Goal: Check status: Check status

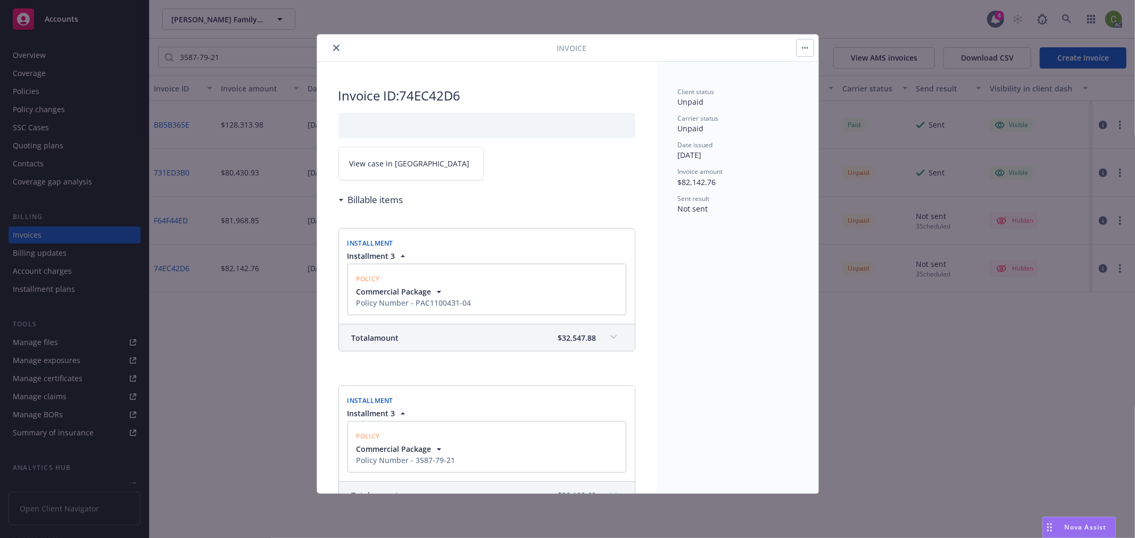
click at [337, 47] on icon "close" at bounding box center [336, 48] width 6 height 6
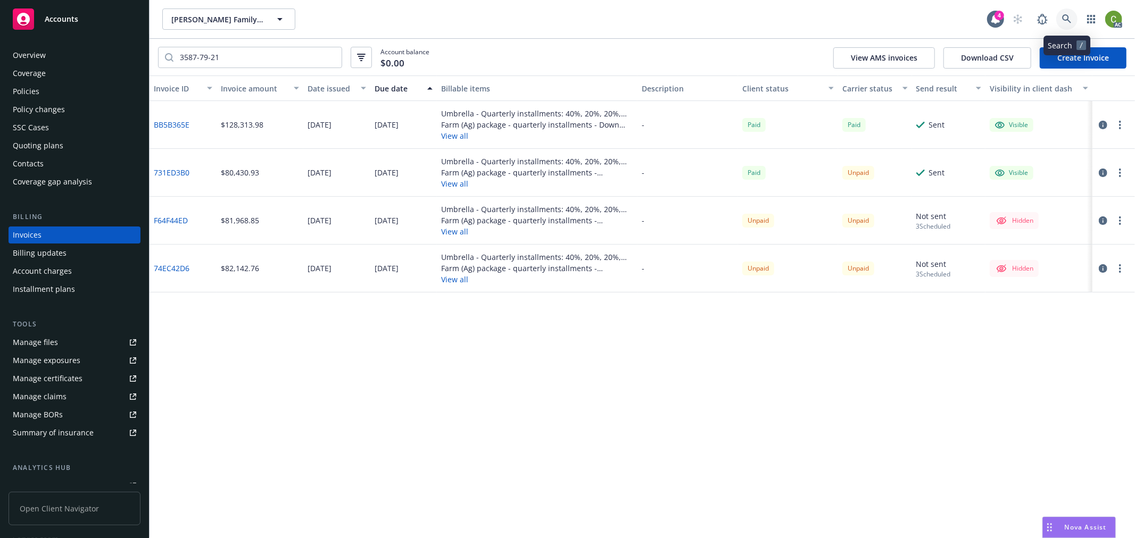
click at [1065, 22] on icon at bounding box center [1067, 19] width 10 height 10
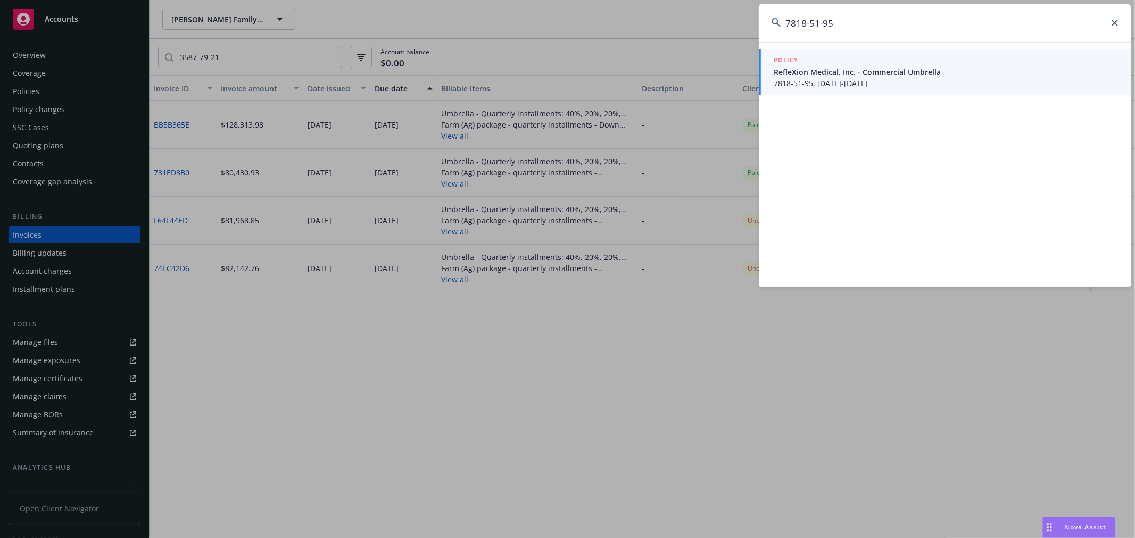
type input "7818-51-95"
click at [836, 71] on span "RefleXion Medical, Inc. - Commercial Umbrella" at bounding box center [945, 71] width 345 height 11
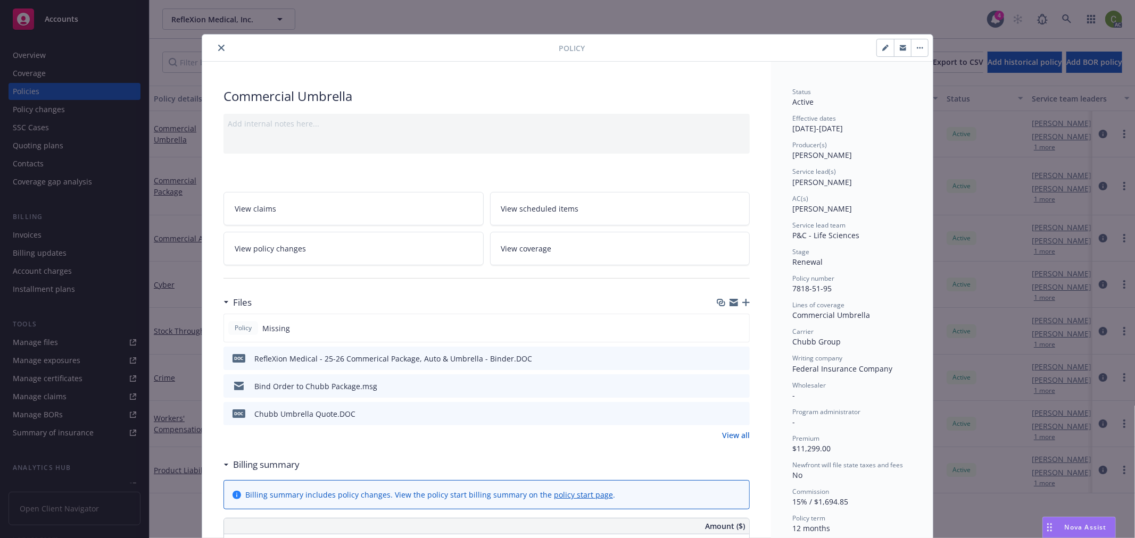
click at [218, 48] on icon "close" at bounding box center [221, 48] width 6 height 6
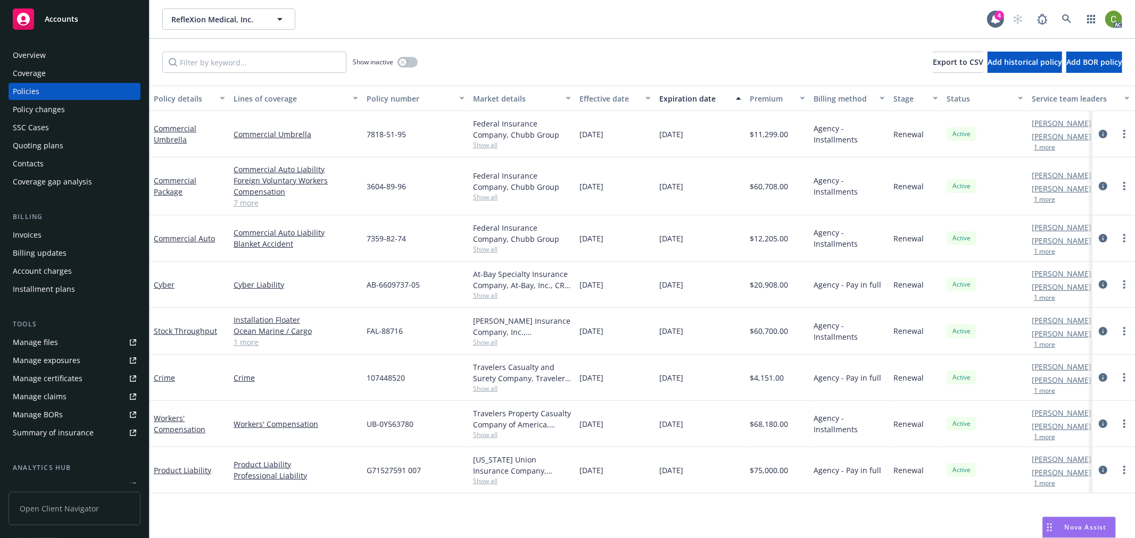
click at [46, 232] on div "Invoices" at bounding box center [74, 235] width 123 height 17
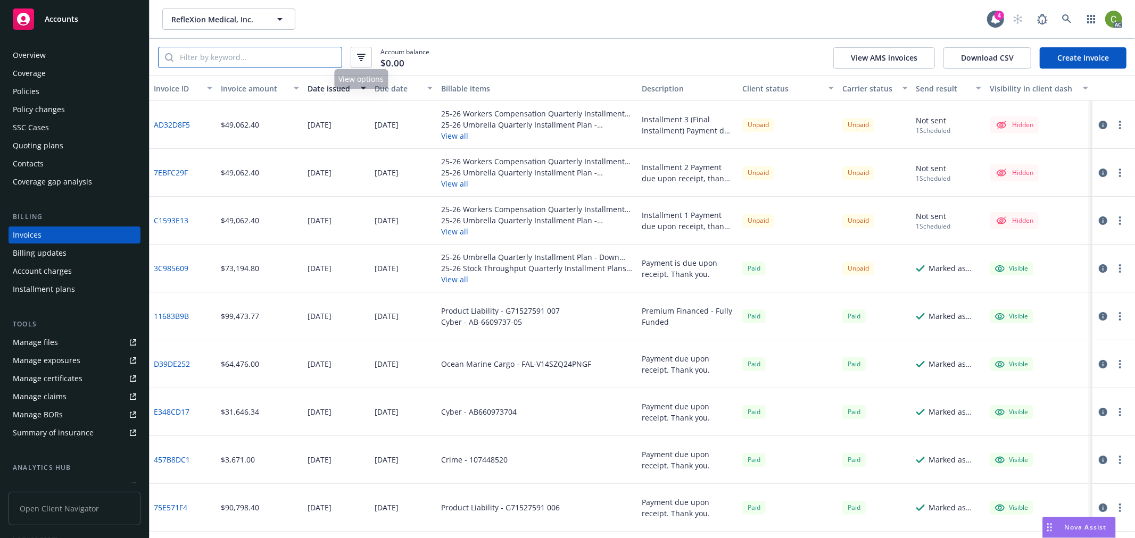
click at [316, 59] on input "search" at bounding box center [257, 57] width 168 height 20
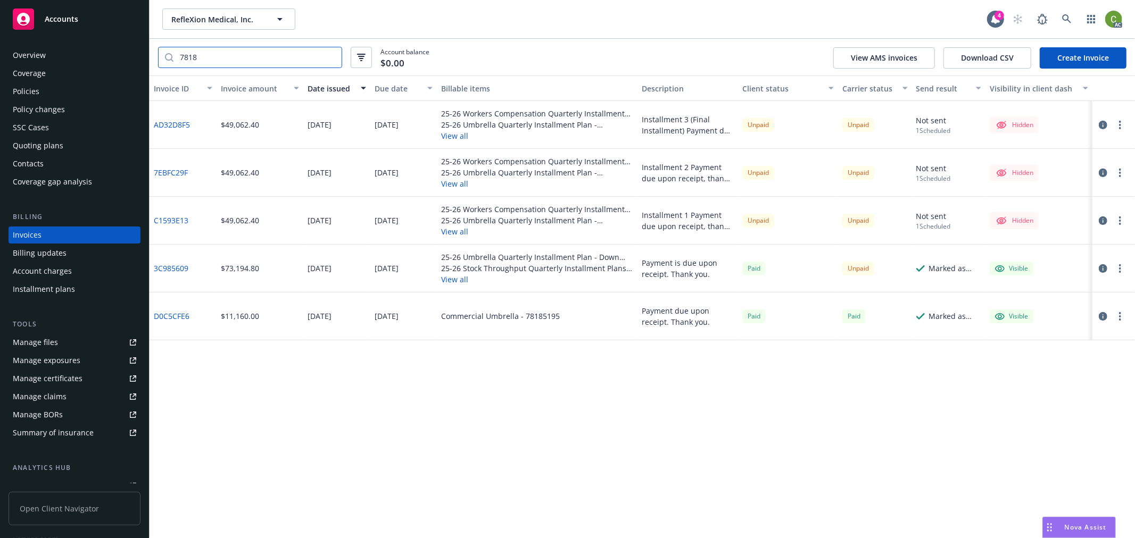
type input "7818"
click at [394, 87] on div "Due date" at bounding box center [397, 88] width 47 height 11
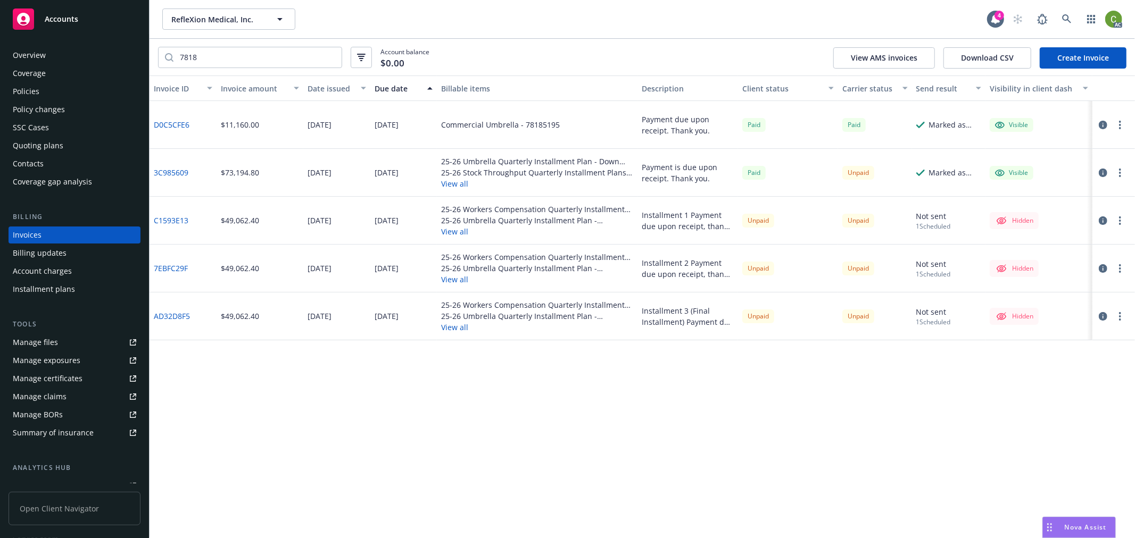
click at [394, 87] on div "Due date" at bounding box center [397, 88] width 47 height 11
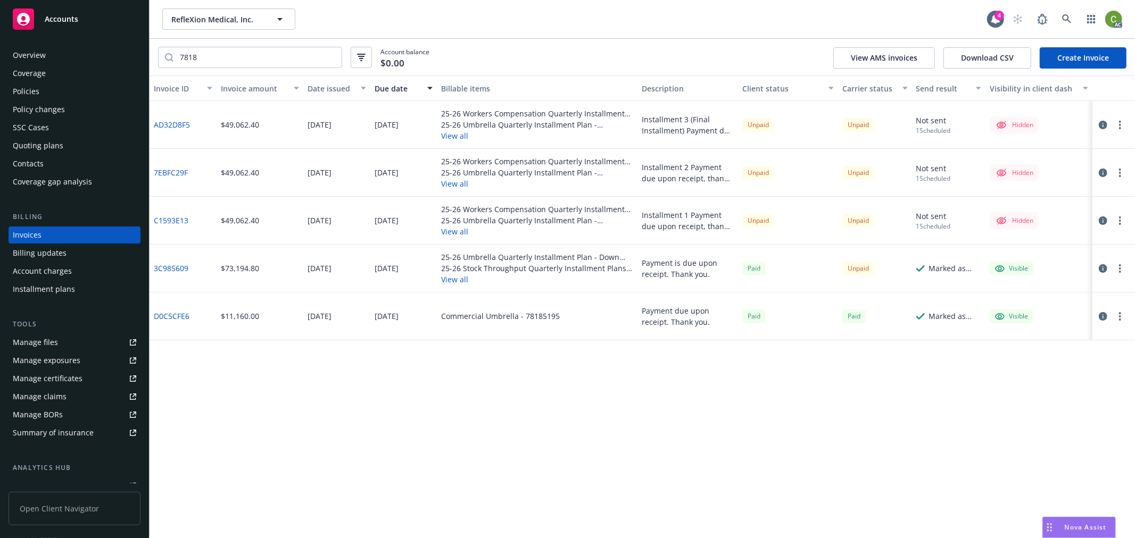
click at [1103, 124] on icon "button" at bounding box center [1102, 125] width 9 height 9
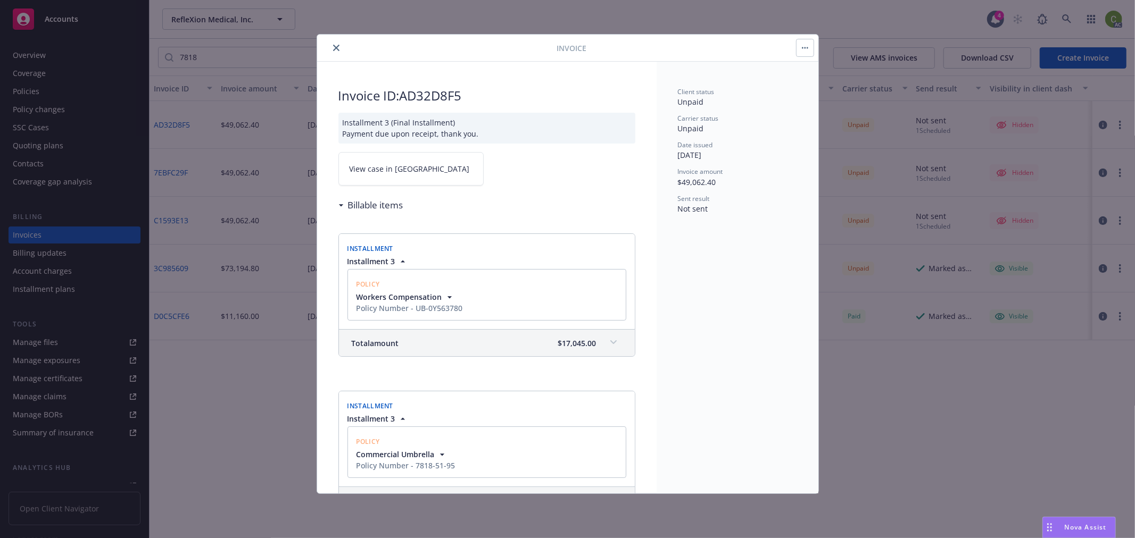
click at [410, 171] on link "View case in [GEOGRAPHIC_DATA]" at bounding box center [410, 169] width 145 height 34
click at [339, 47] on button "close" at bounding box center [336, 47] width 13 height 13
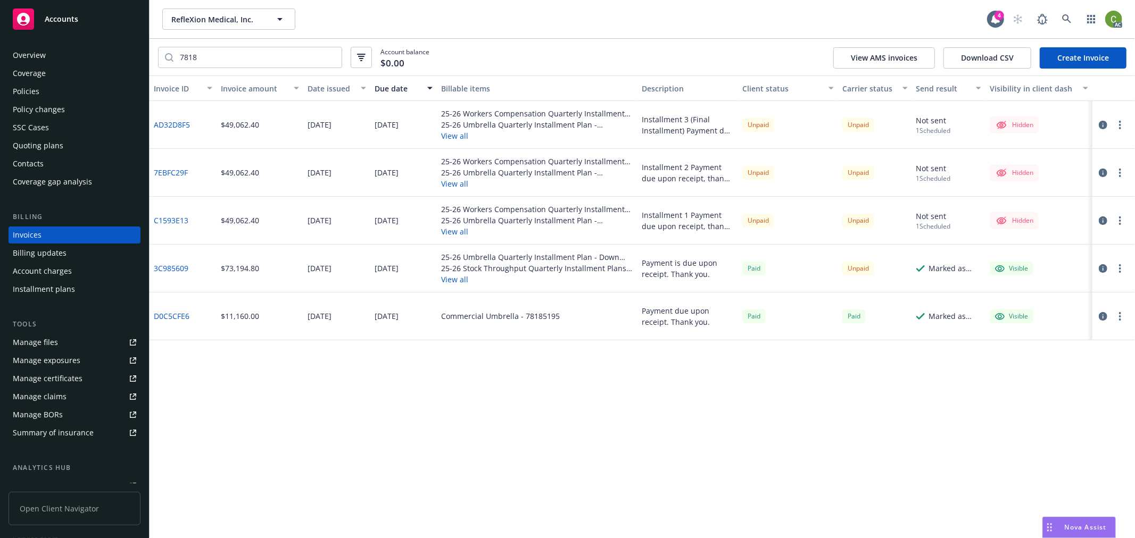
click at [1100, 171] on icon "button" at bounding box center [1102, 173] width 9 height 9
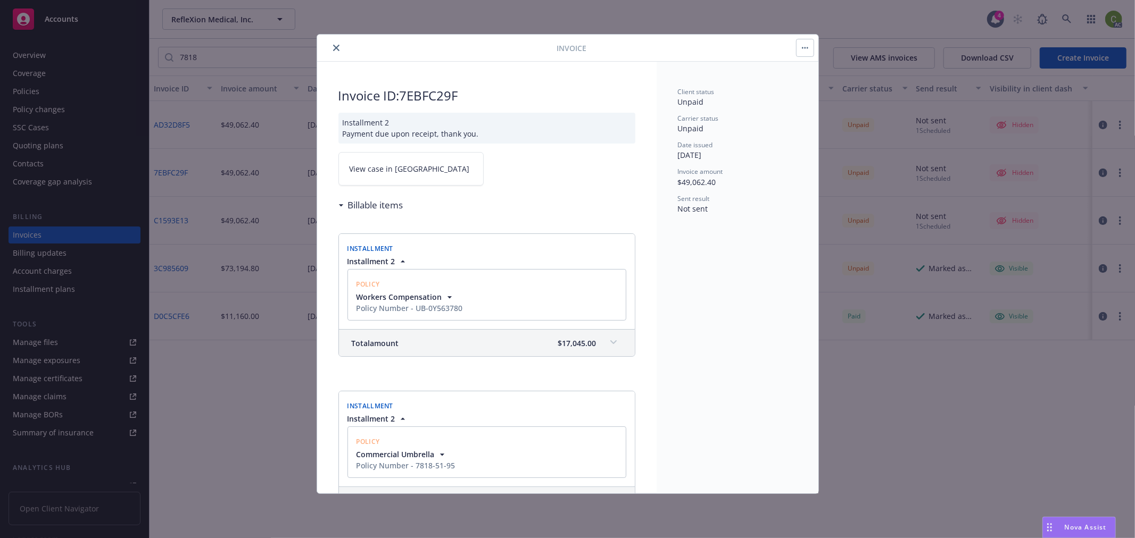
click at [401, 167] on span "View case in [GEOGRAPHIC_DATA]" at bounding box center [409, 168] width 120 height 11
drag, startPoint x: 335, startPoint y: 48, endPoint x: 350, endPoint y: 55, distance: 16.4
click at [335, 47] on icon "close" at bounding box center [336, 48] width 6 height 6
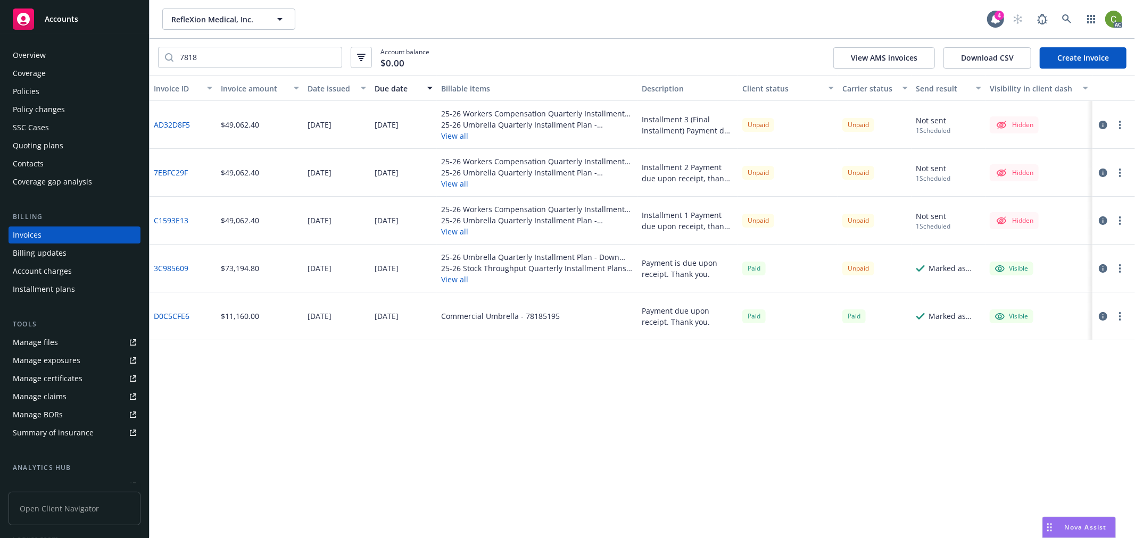
click at [1103, 268] on icon "button" at bounding box center [1102, 268] width 9 height 9
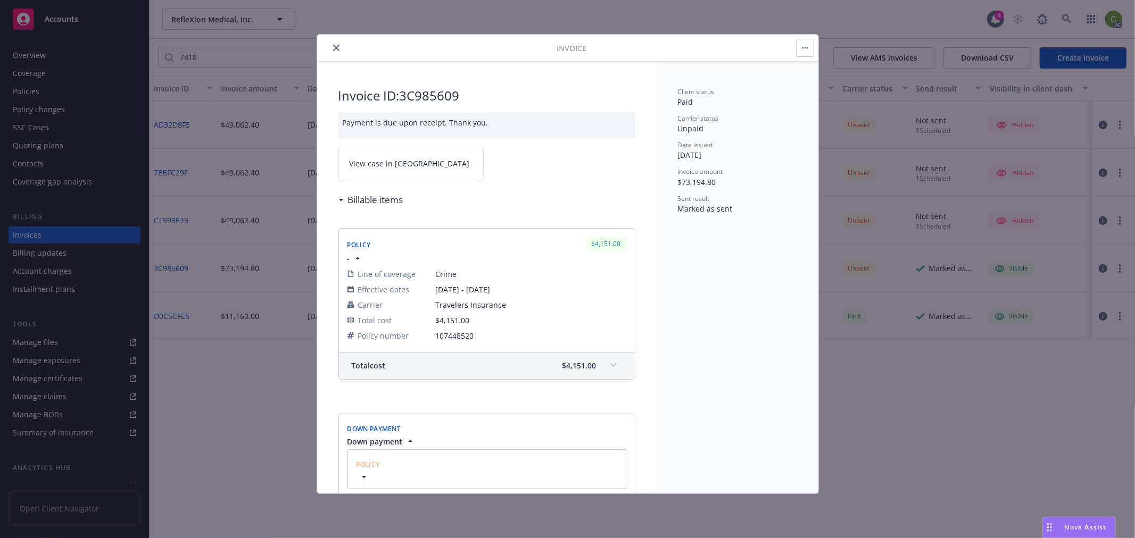
click at [336, 45] on icon "close" at bounding box center [336, 48] width 6 height 6
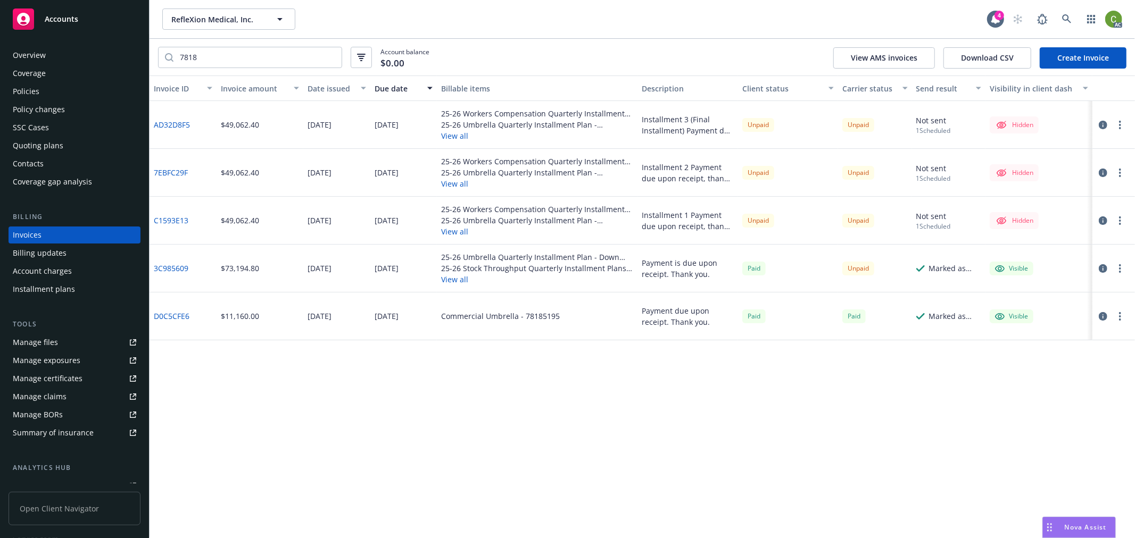
click at [1102, 216] on icon "button" at bounding box center [1102, 220] width 9 height 9
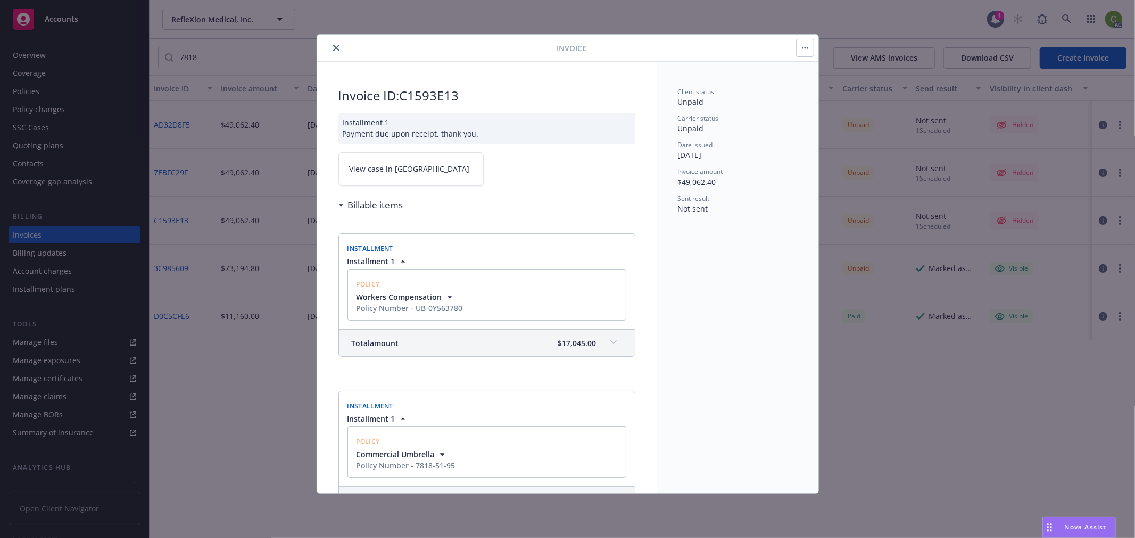
click at [413, 168] on link "View case in [GEOGRAPHIC_DATA]" at bounding box center [410, 169] width 145 height 34
